Goal: Navigation & Orientation: Find specific page/section

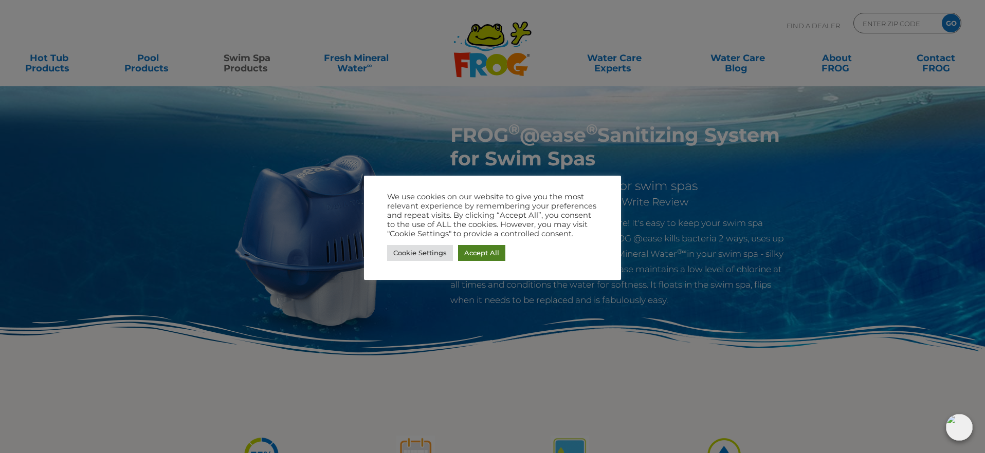
click at [487, 244] on div "Cookie Settings Accept All" at bounding box center [492, 253] width 211 height 21
click at [487, 250] on link "Accept All" at bounding box center [481, 253] width 47 height 16
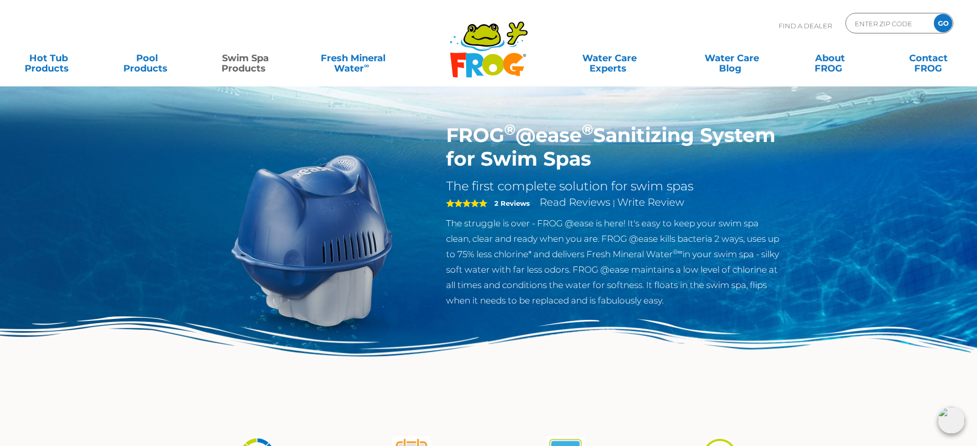
click at [318, 218] on img at bounding box center [313, 240] width 235 height 235
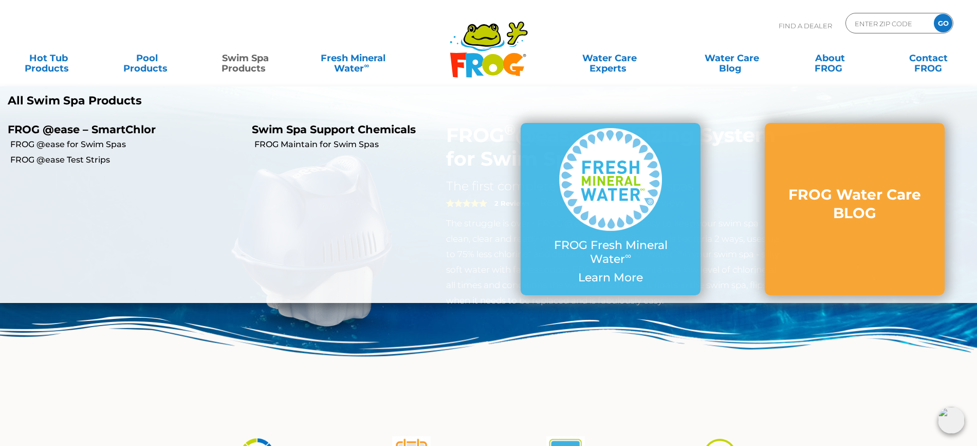
click at [243, 59] on link "Swim Spa Products" at bounding box center [245, 58] width 77 height 21
